Goal: Complete application form: Complete application form

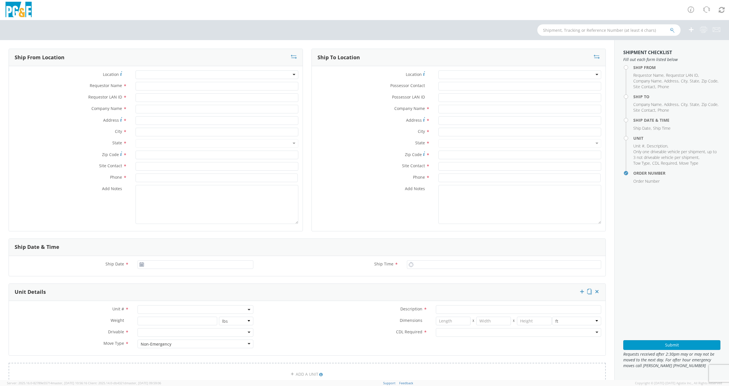
select select "2041093"
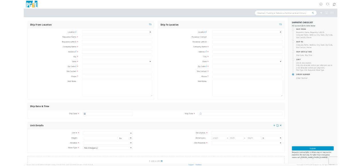
scroll to position [57, 0]
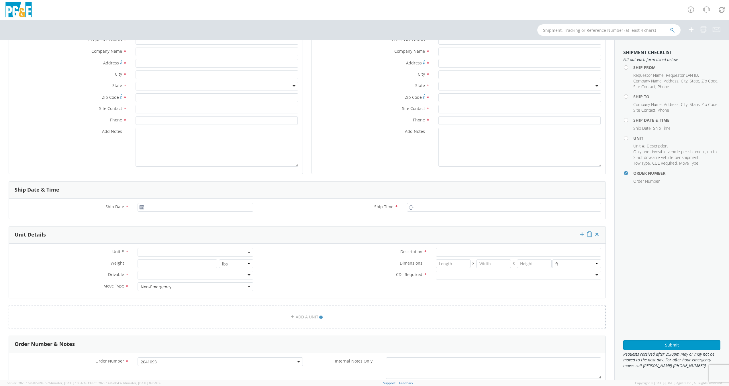
click at [149, 251] on span at bounding box center [196, 252] width 116 height 9
click at [150, 262] on input "search" at bounding box center [194, 262] width 111 height 9
paste input "B43630"
type input "B43630"
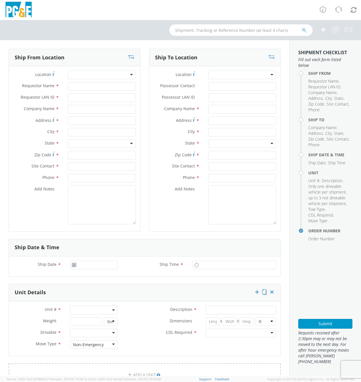
click at [87, 310] on span at bounding box center [94, 310] width 48 height 9
click at [85, 319] on input "search" at bounding box center [92, 319] width 43 height 9
paste input "B43629"
type input "B43629"
